Goal: Check status: Check status

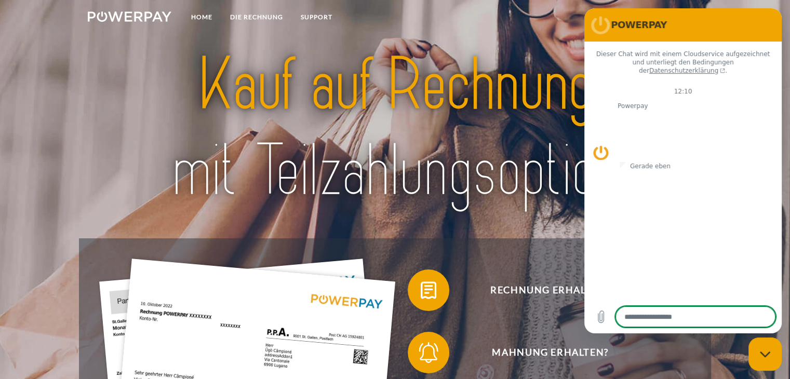
click at [489, 233] on div at bounding box center [395, 128] width 632 height 219
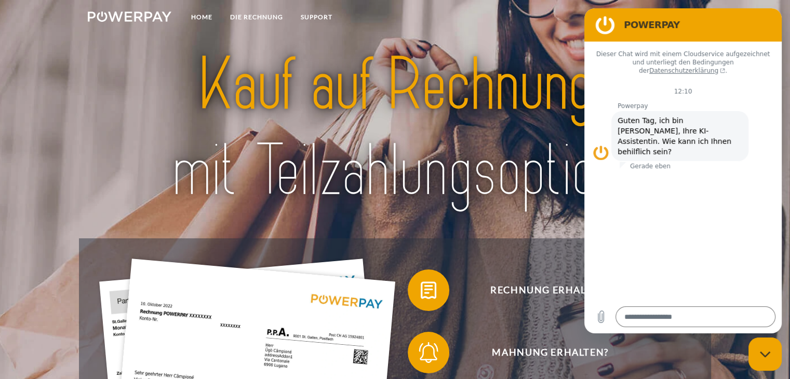
click at [503, 221] on div at bounding box center [395, 128] width 632 height 219
click at [526, 37] on div at bounding box center [395, 128] width 632 height 219
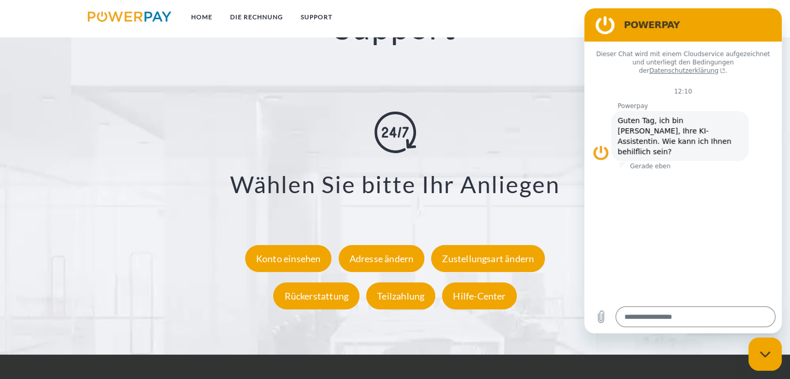
scroll to position [2001, 0]
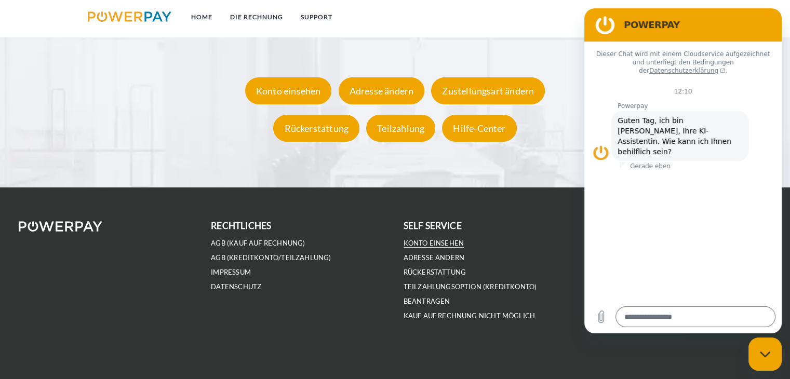
click at [446, 240] on link "Konto einsehen" at bounding box center [433, 243] width 61 height 9
type textarea "*"
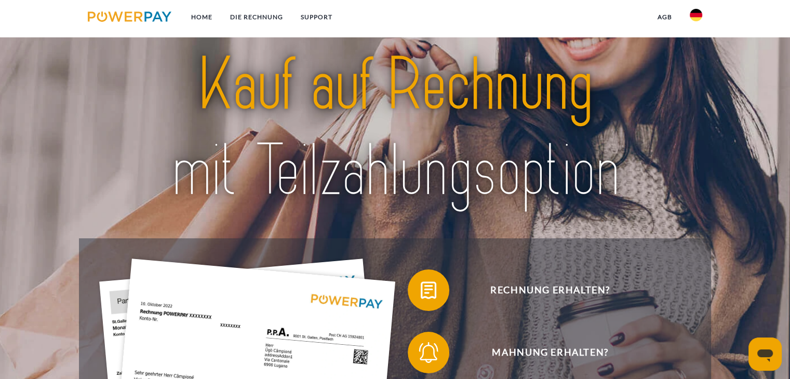
scroll to position [156, 0]
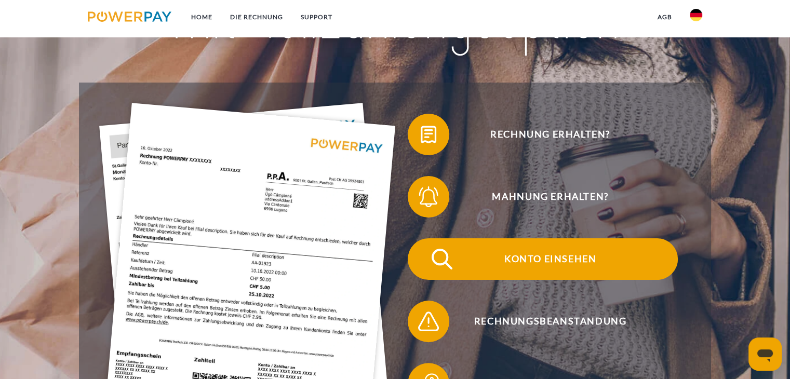
click at [546, 254] on span "Konto einsehen" at bounding box center [550, 259] width 254 height 42
